Goal: Obtain resource: Obtain resource

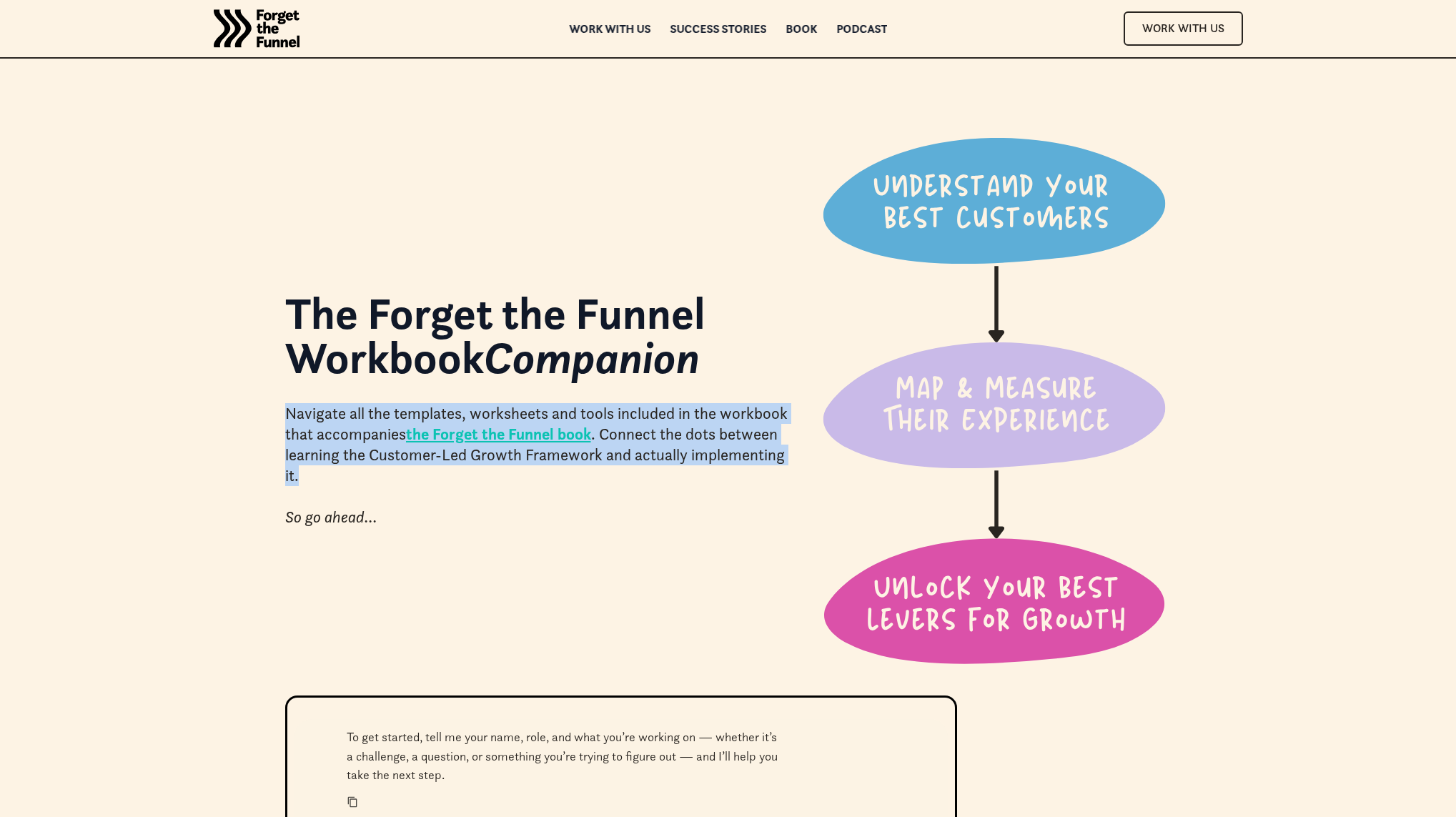
drag, startPoint x: 298, startPoint y: 464, endPoint x: 278, endPoint y: 423, distance: 45.6
click at [278, 423] on div "The Forget the Funnel Workbook Companion Navigate all the templates, worksheets…" at bounding box center [728, 347] width 1029 height 696
copy div "Navigate all the templates, worksheets and tools included in the workbook that …"
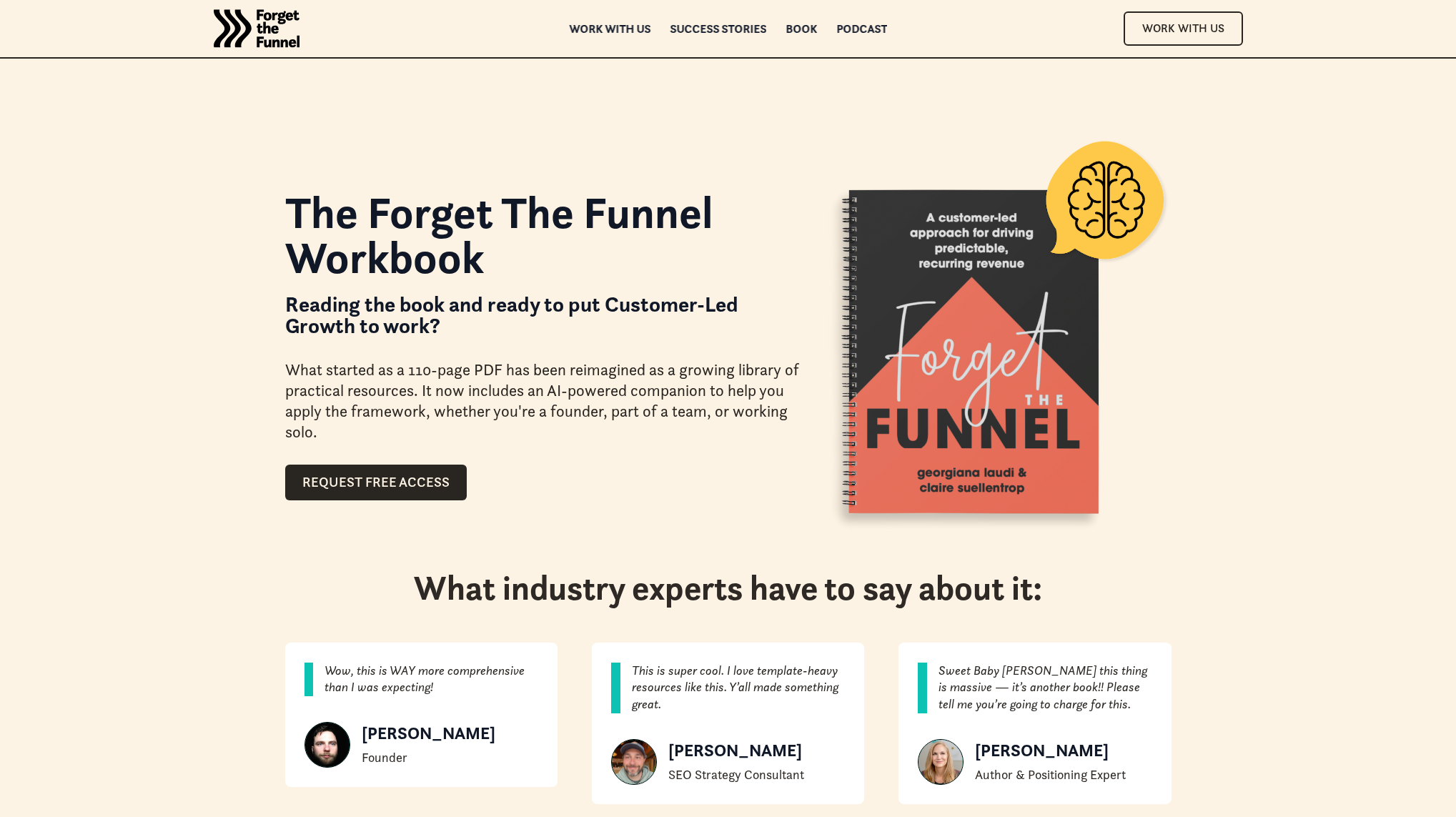
click at [1287, 547] on div "The Forget The Funnel Workbook Reading the book and ready to put Customer-Led G…" at bounding box center [728, 283] width 1456 height 568
